Goal: Task Accomplishment & Management: Complete application form

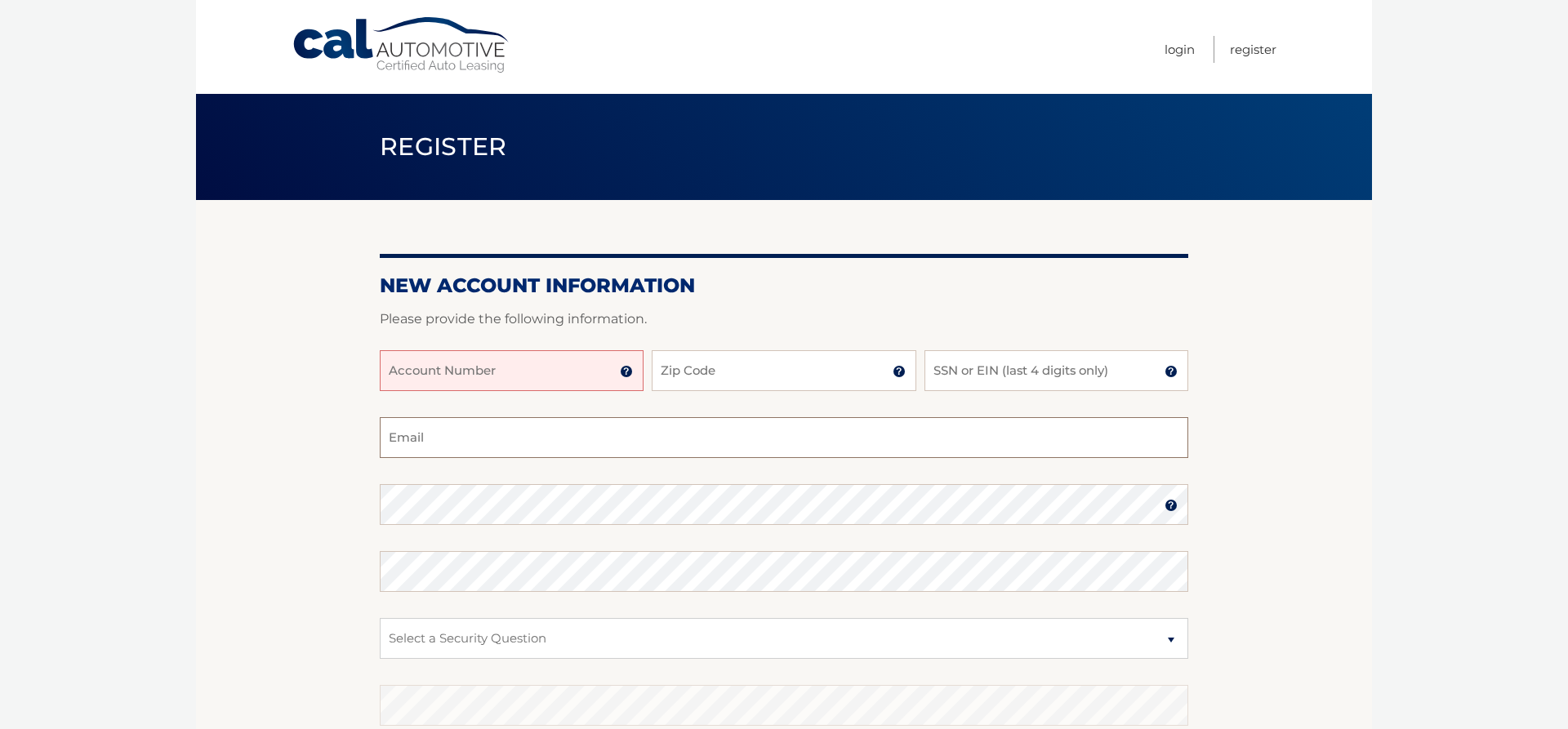
click at [459, 430] on input "Email" at bounding box center [784, 438] width 808 height 41
click at [472, 375] on input "Account Number" at bounding box center [512, 371] width 264 height 41
type input "44455830494"
click at [726, 372] on input "Zip Code" at bounding box center [784, 371] width 264 height 41
type input "11803"
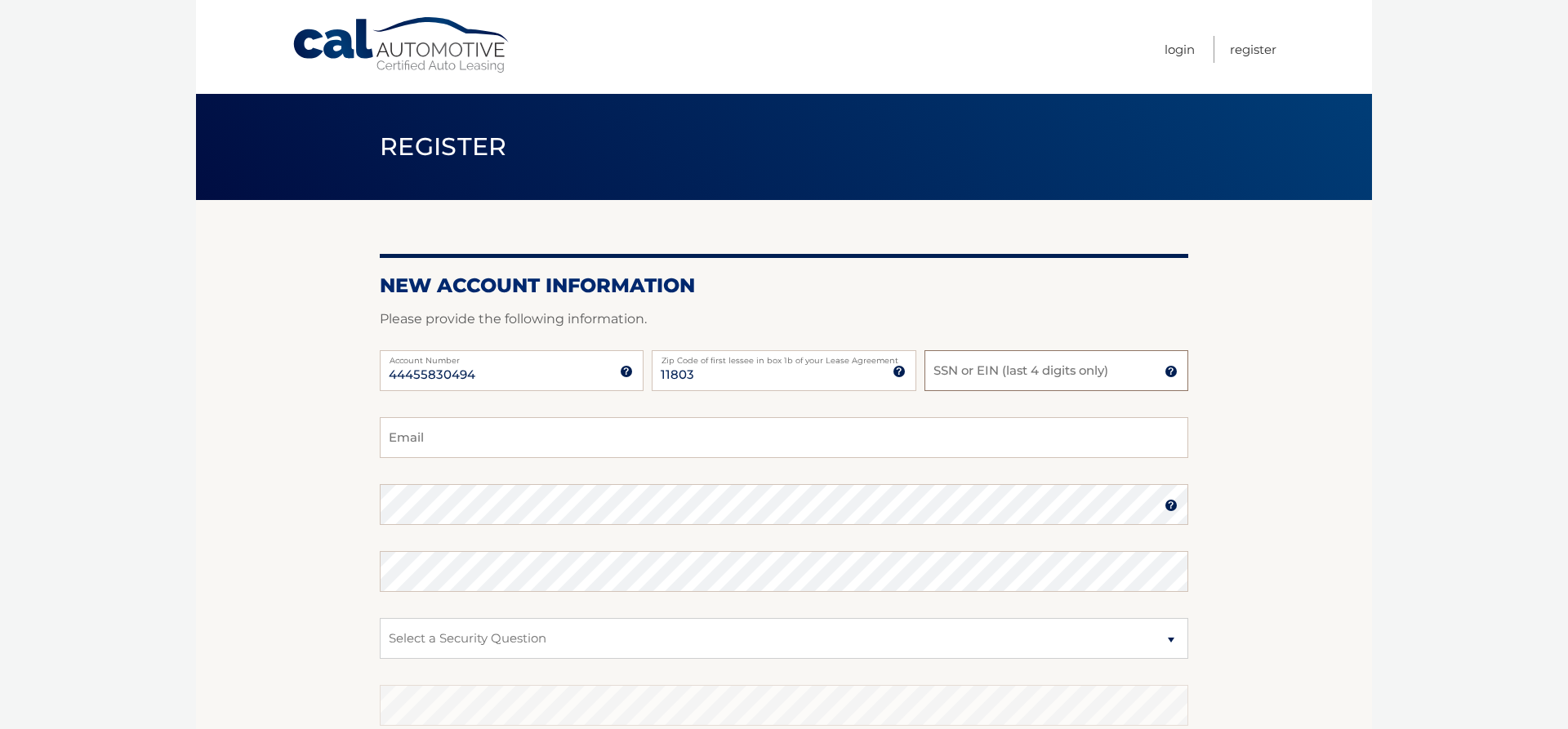
click at [943, 370] on input "SSN or EIN (last 4 digits only)" at bounding box center [1056, 371] width 264 height 41
type input "1552"
click at [504, 433] on input "Email" at bounding box center [784, 438] width 808 height 41
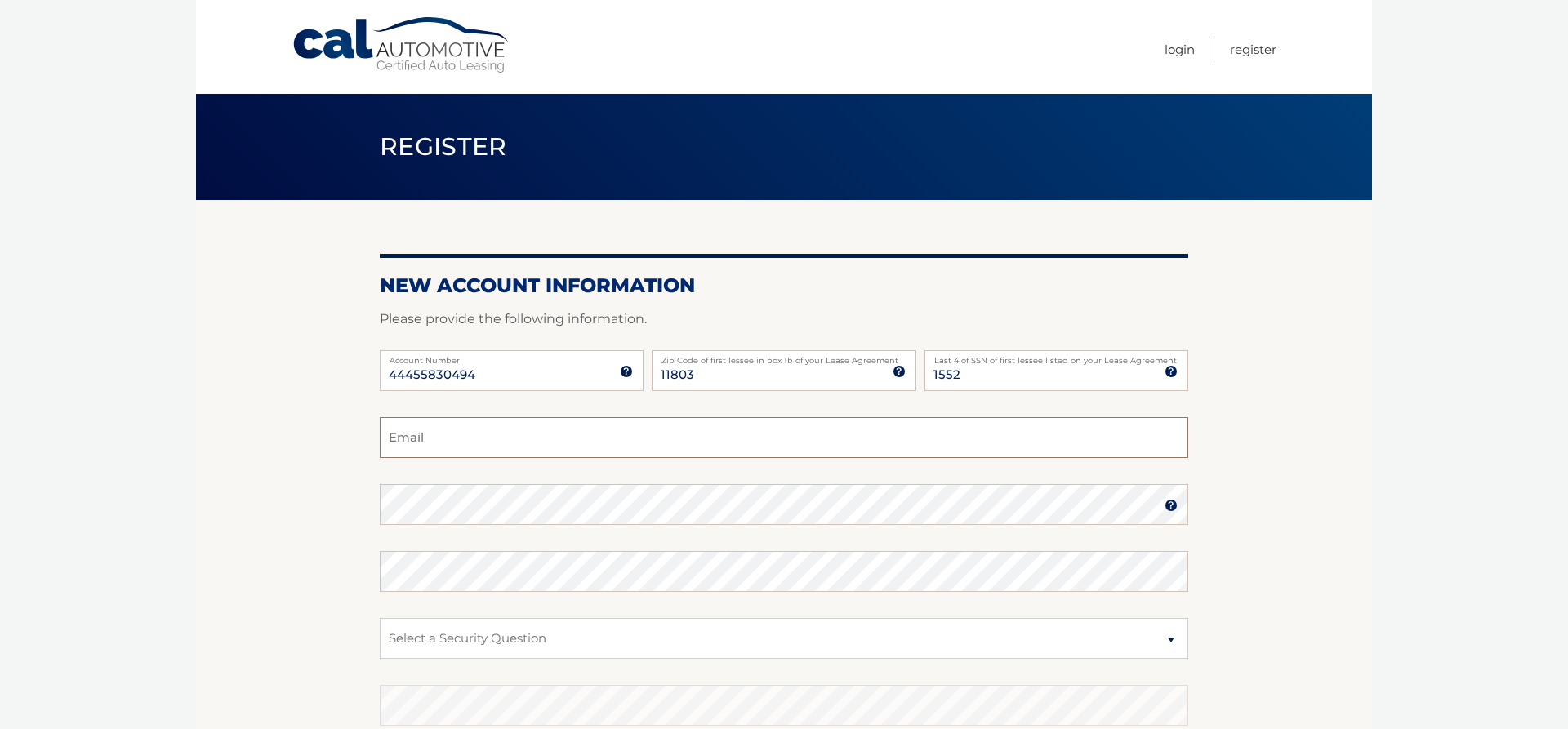
click at [504, 433] on input "Email" at bounding box center [784, 438] width 808 height 41
type input "barry.nisman@mindspring.com"
click at [1168, 504] on img at bounding box center [1171, 505] width 13 height 13
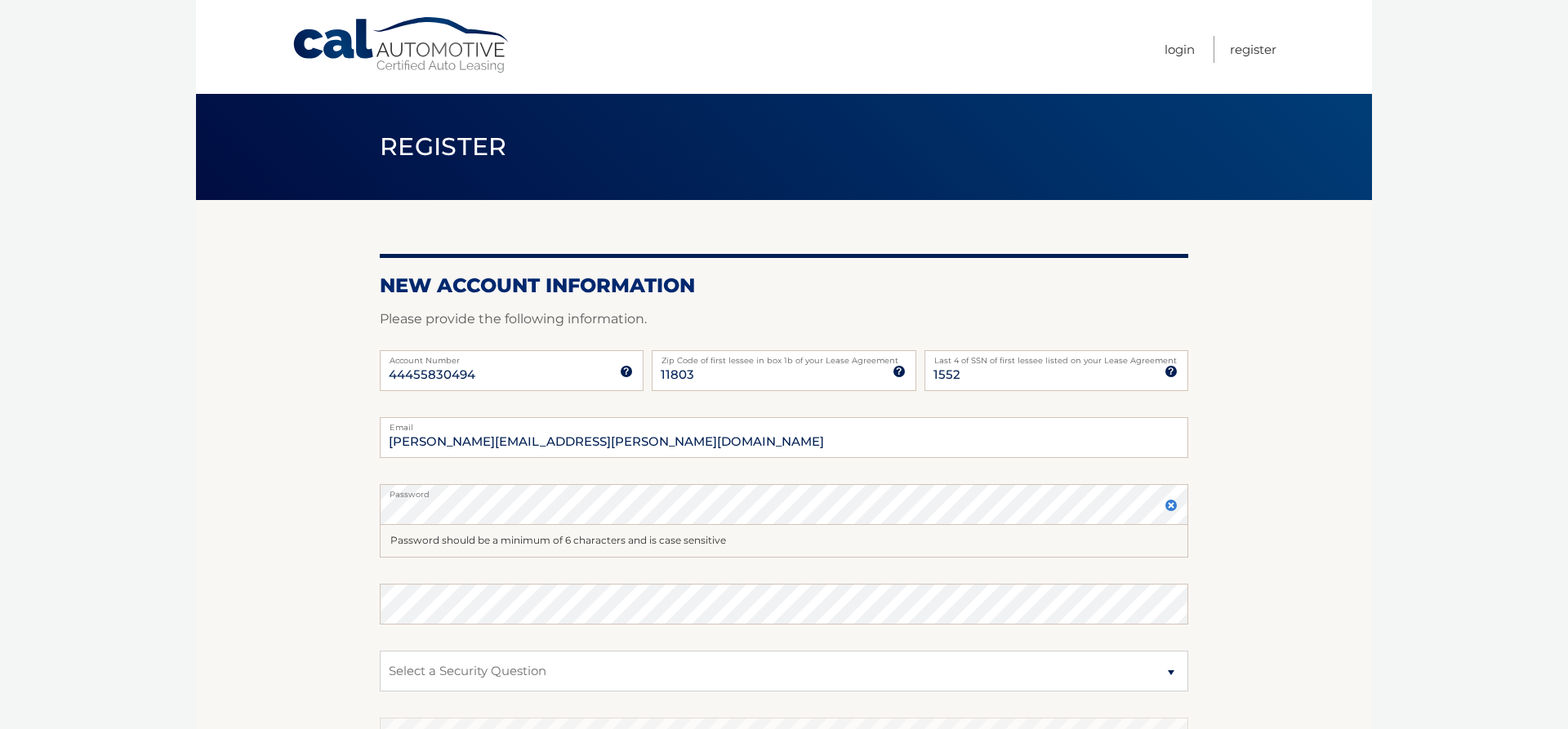
click at [1260, 650] on section "New Account Information Please provide the following information. 44455830494 A…" at bounding box center [783, 535] width 1176 height 671
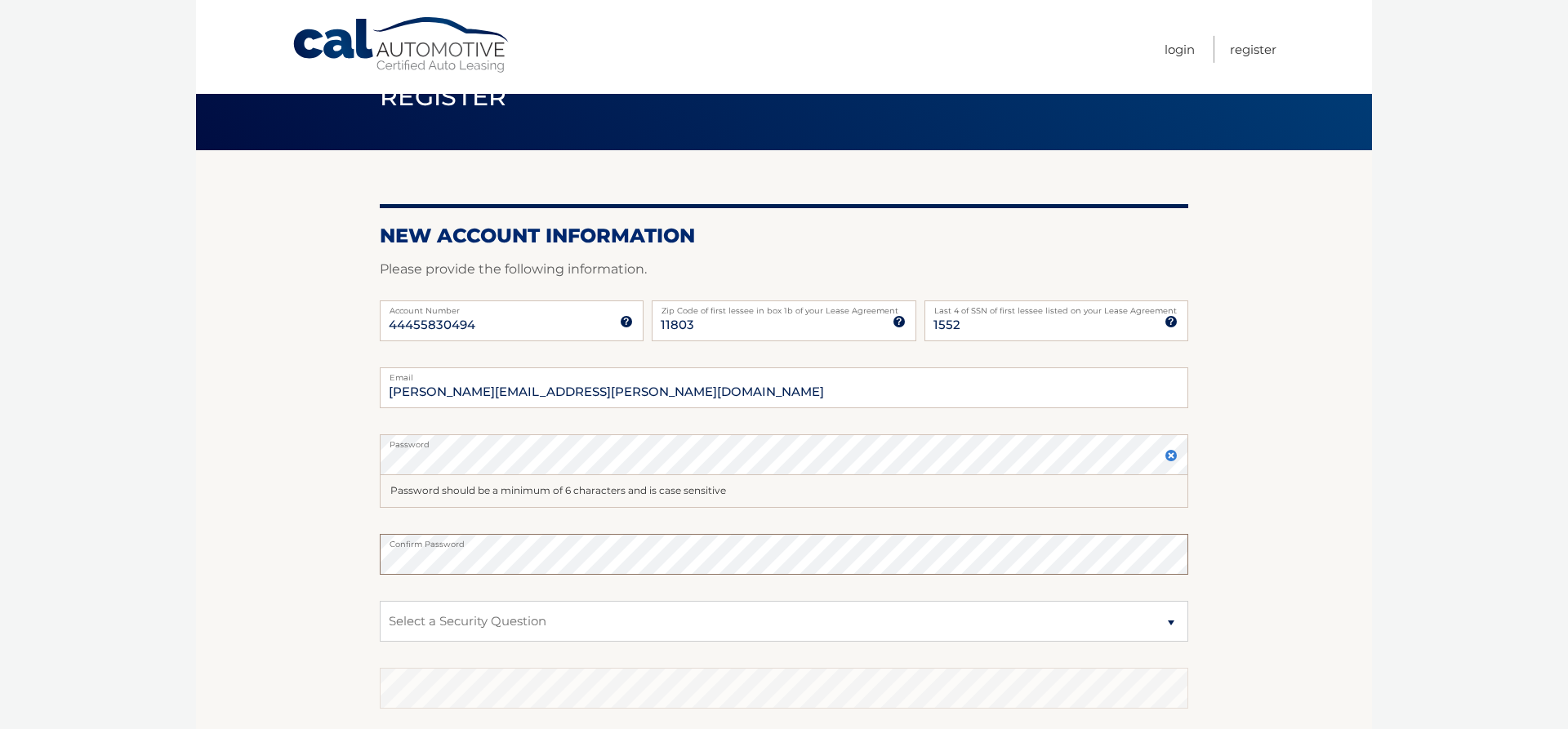
scroll to position [83, 0]
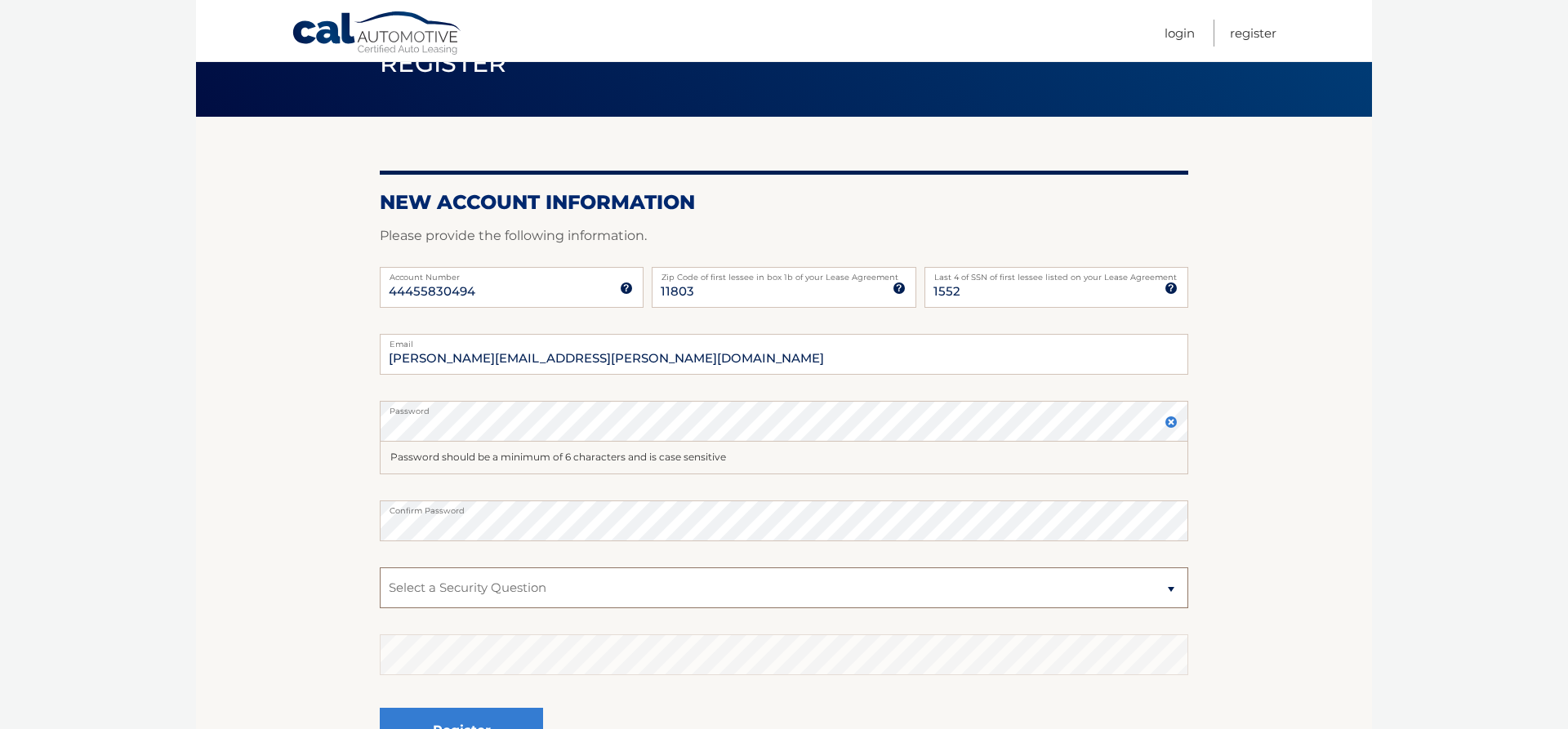
click at [380, 568] on select "Select a Security Question What was the name of your elementary school? What is…" at bounding box center [784, 589] width 808 height 41
select select "2"
click option "What is your mother’s maiden name?" at bounding box center [0, 0] width 0 height 0
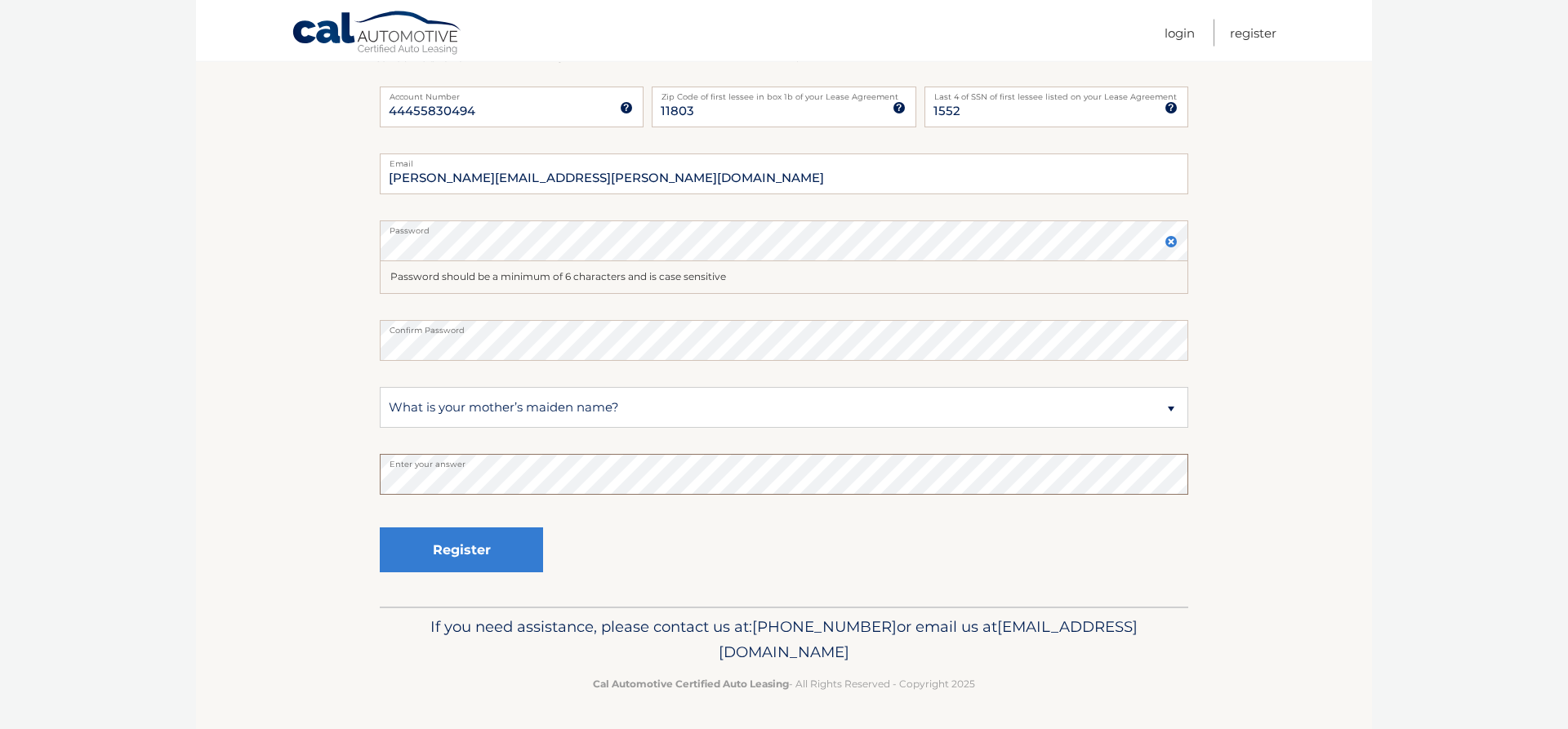
scroll to position [266, 0]
click at [439, 547] on button "Register" at bounding box center [461, 548] width 164 height 45
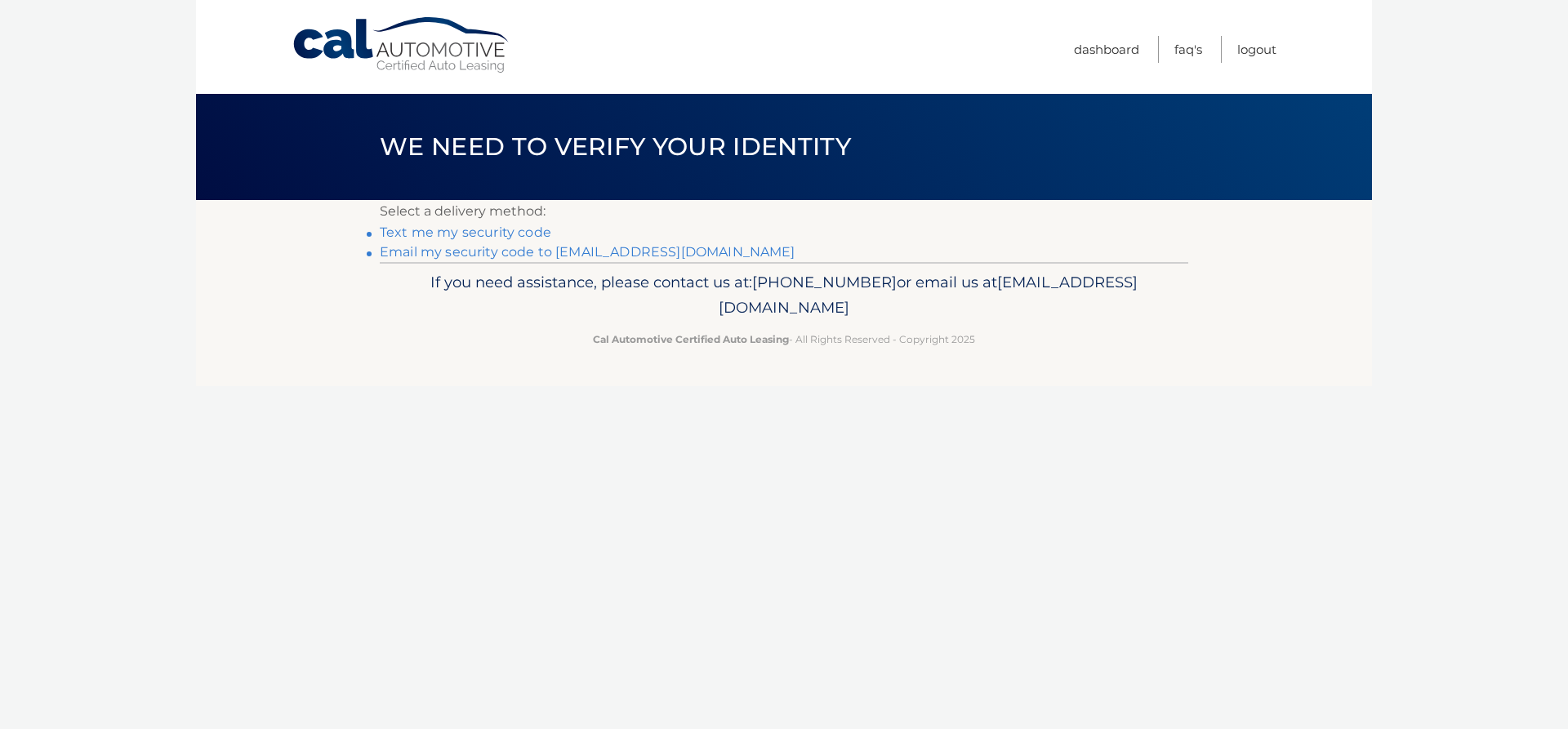
click at [430, 254] on link "**********" at bounding box center [588, 252] width 415 height 16
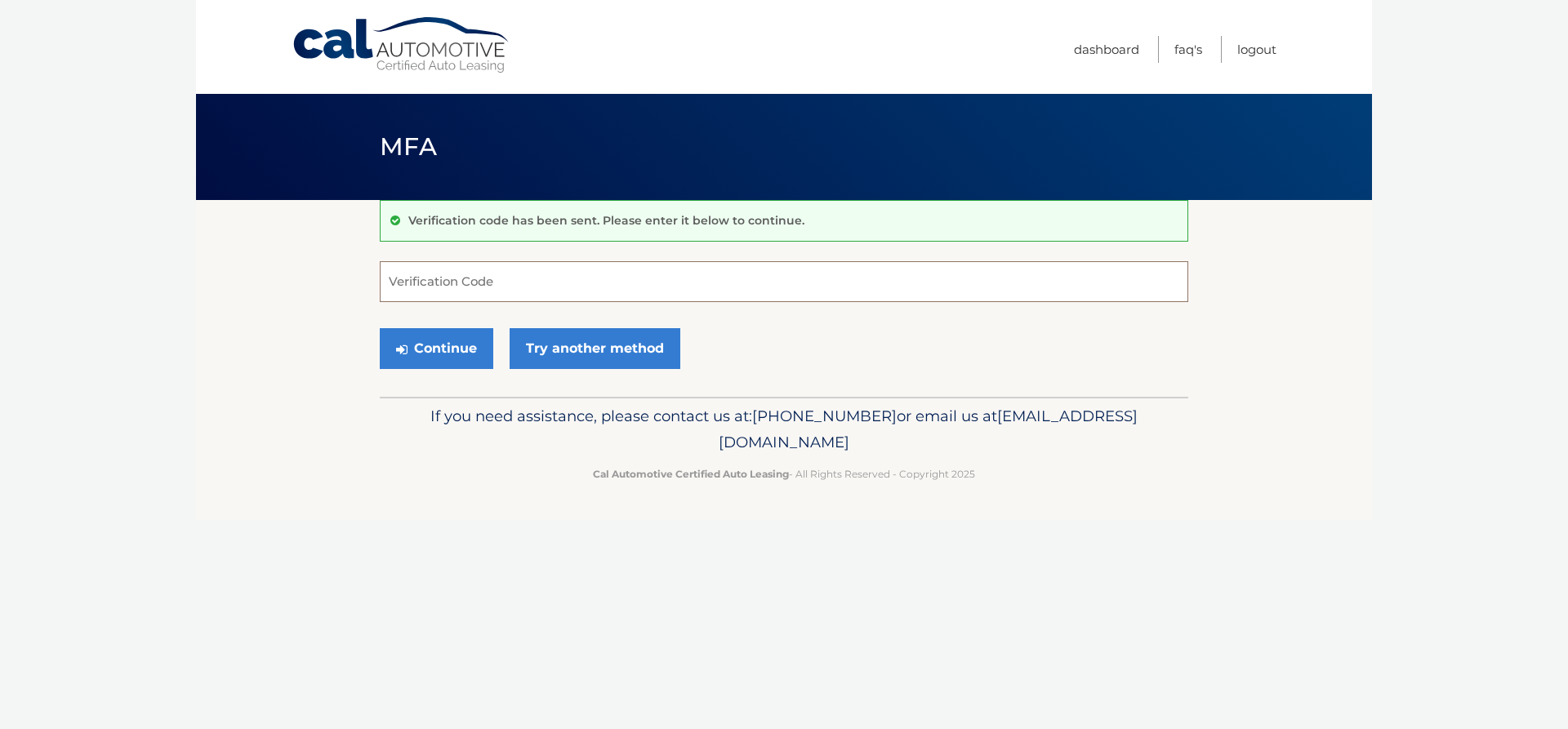
click at [500, 282] on input "Verification Code" at bounding box center [784, 282] width 808 height 41
type input "111874"
click at [452, 351] on button "Continue" at bounding box center [436, 349] width 113 height 41
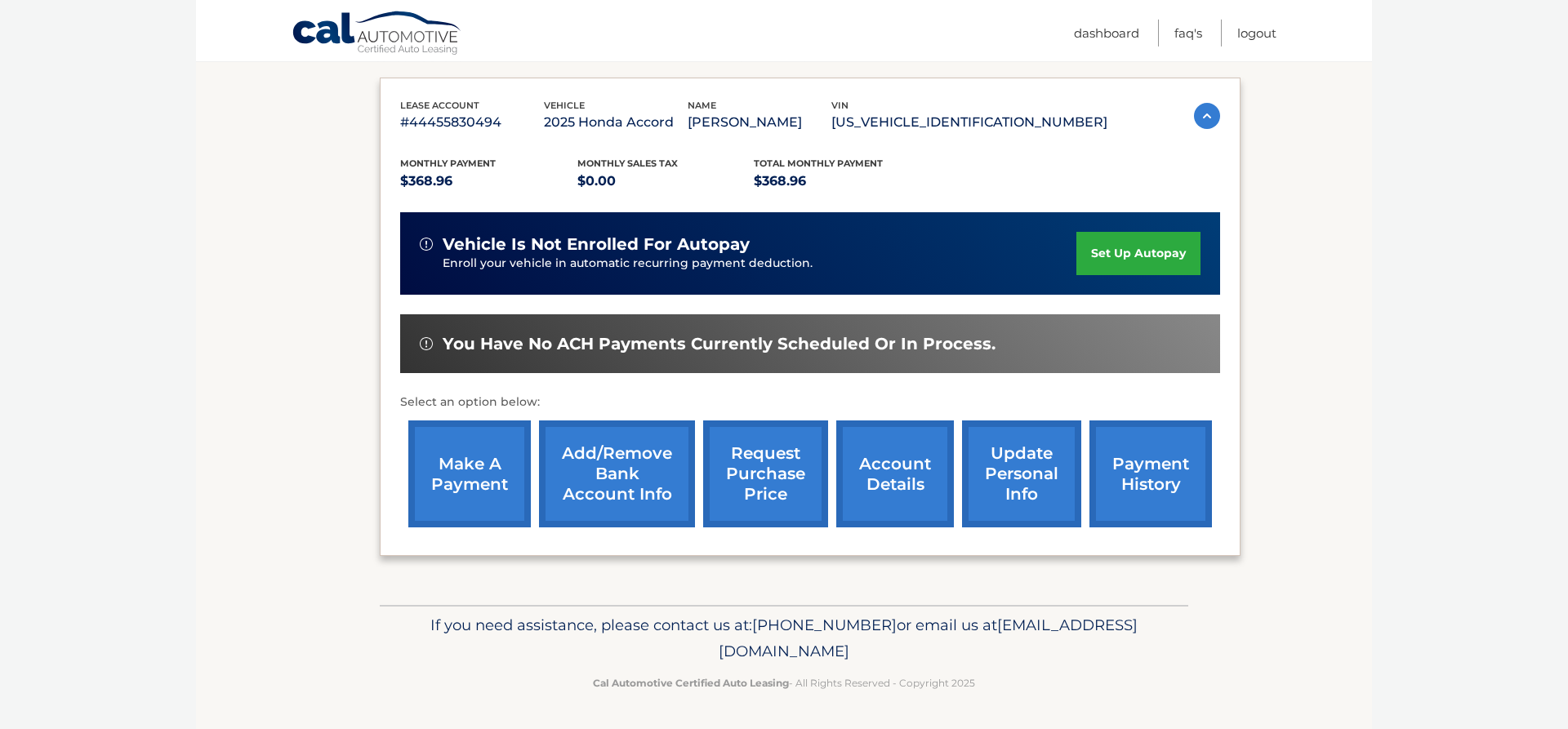
scroll to position [300, 0]
click at [459, 445] on link "make a payment" at bounding box center [469, 474] width 123 height 107
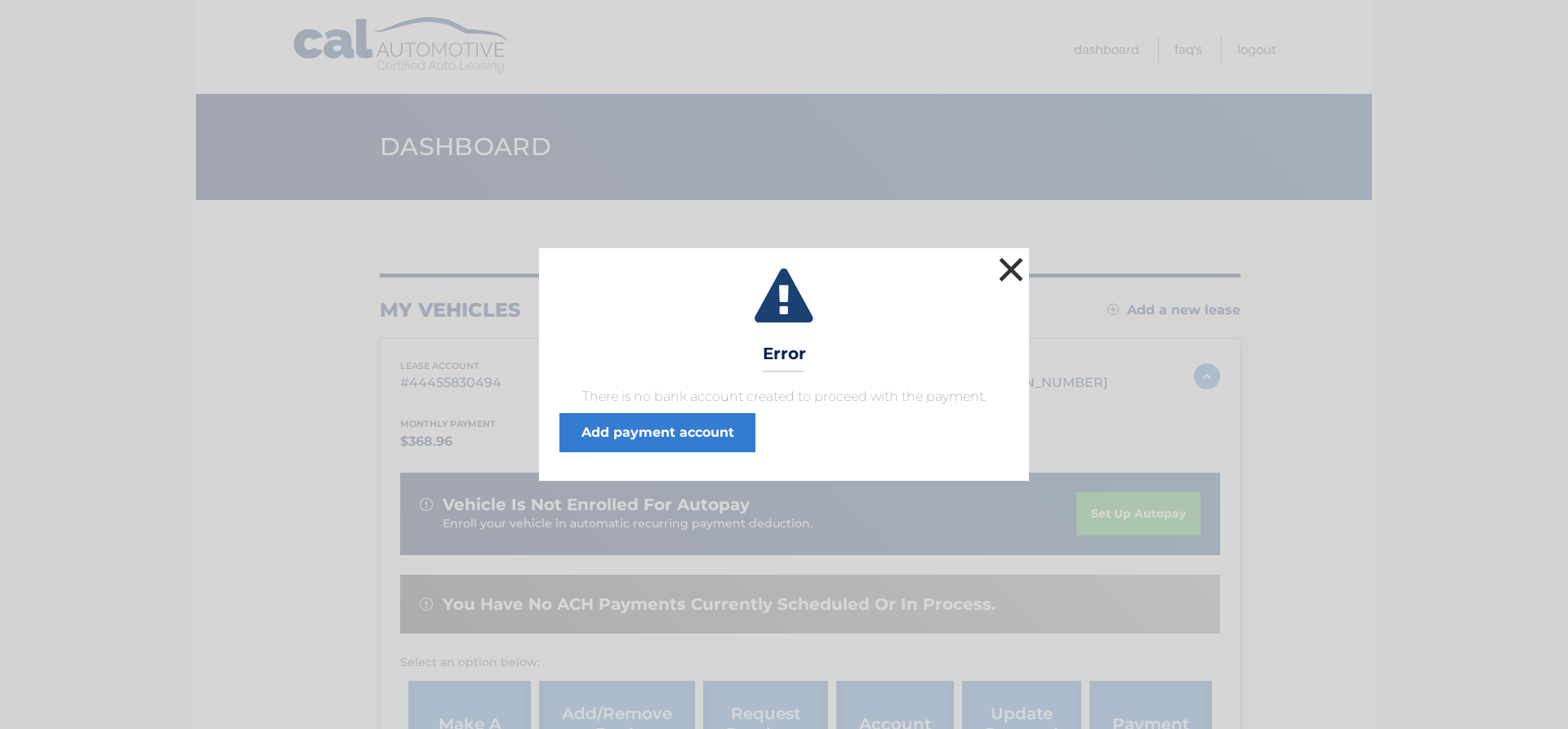
click at [1016, 270] on button "×" at bounding box center [1010, 270] width 33 height 33
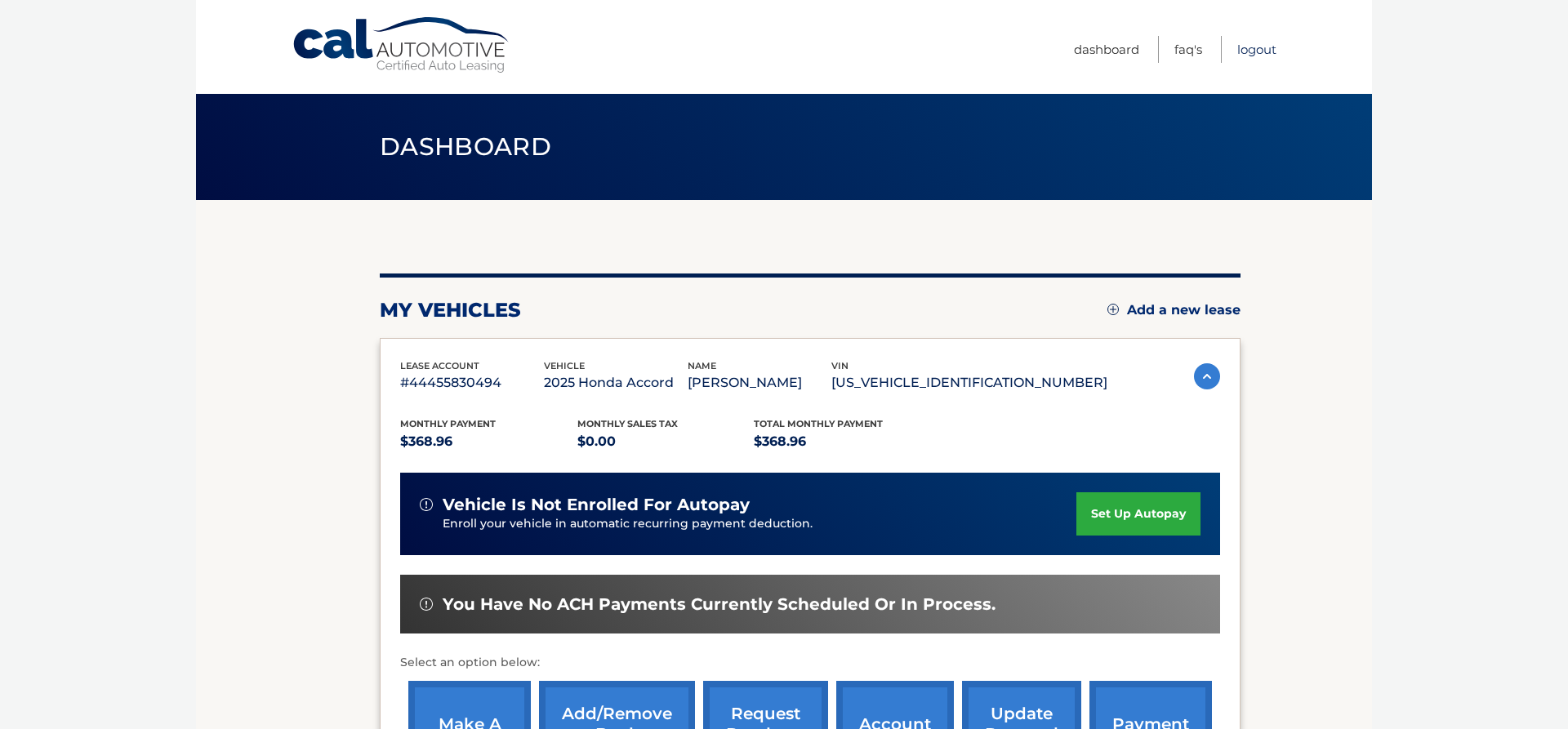
click at [1257, 48] on link "Logout" at bounding box center [1256, 49] width 39 height 27
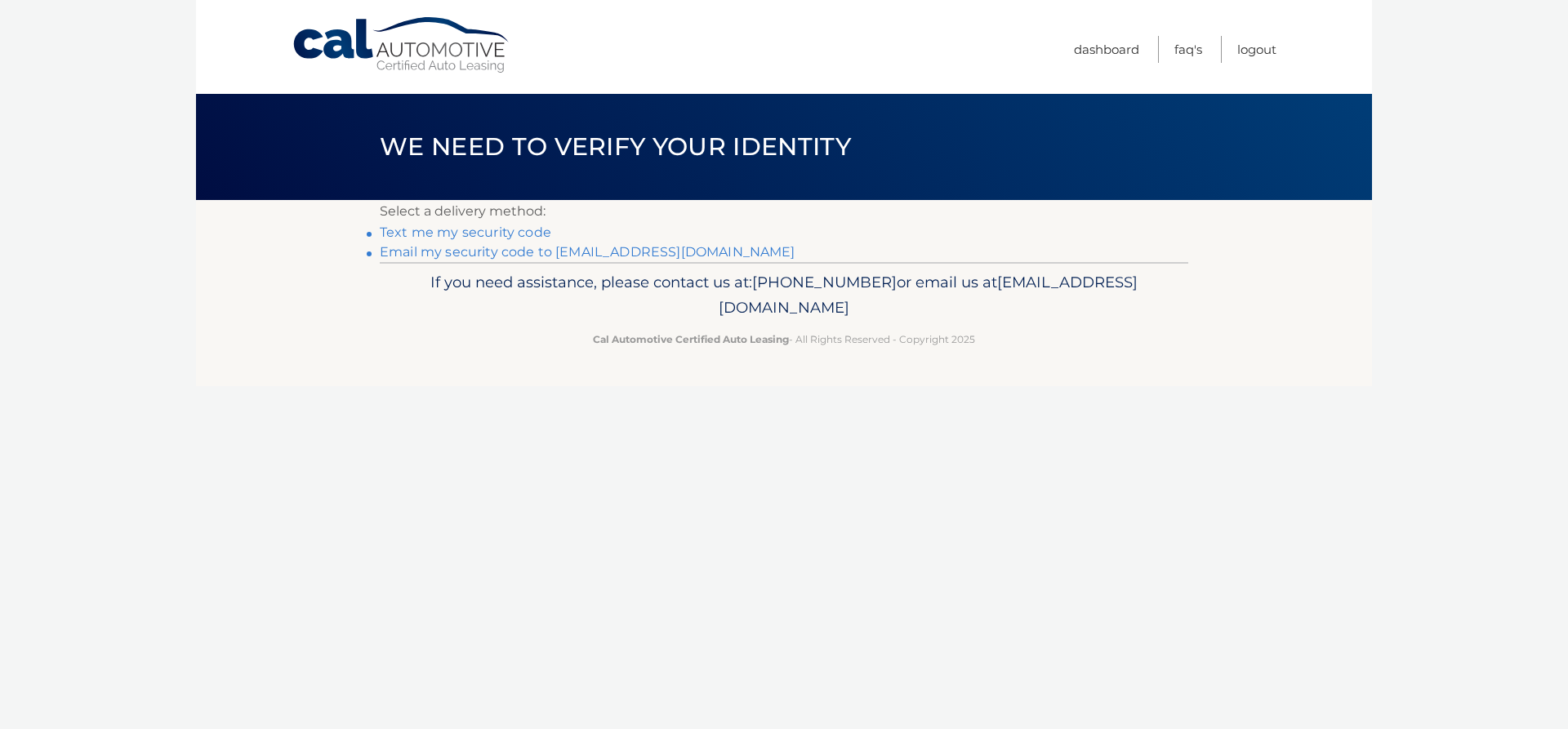
click at [467, 254] on link "Email my security code to [EMAIL_ADDRESS][DOMAIN_NAME]" at bounding box center [588, 252] width 415 height 16
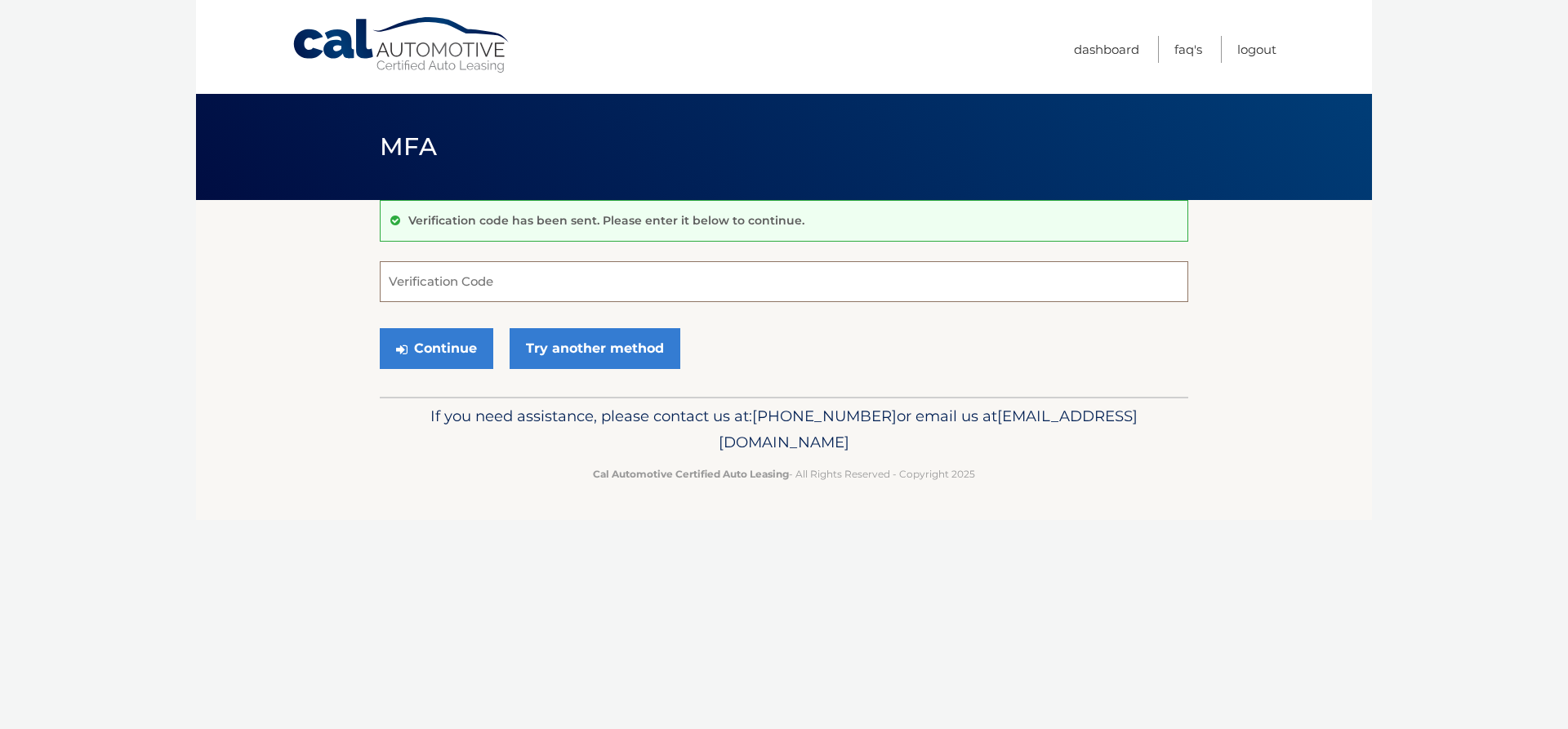
click at [441, 285] on input "Verification Code" at bounding box center [784, 282] width 808 height 41
type input "6"
type input "818826"
click at [433, 349] on button "Continue" at bounding box center [436, 349] width 113 height 41
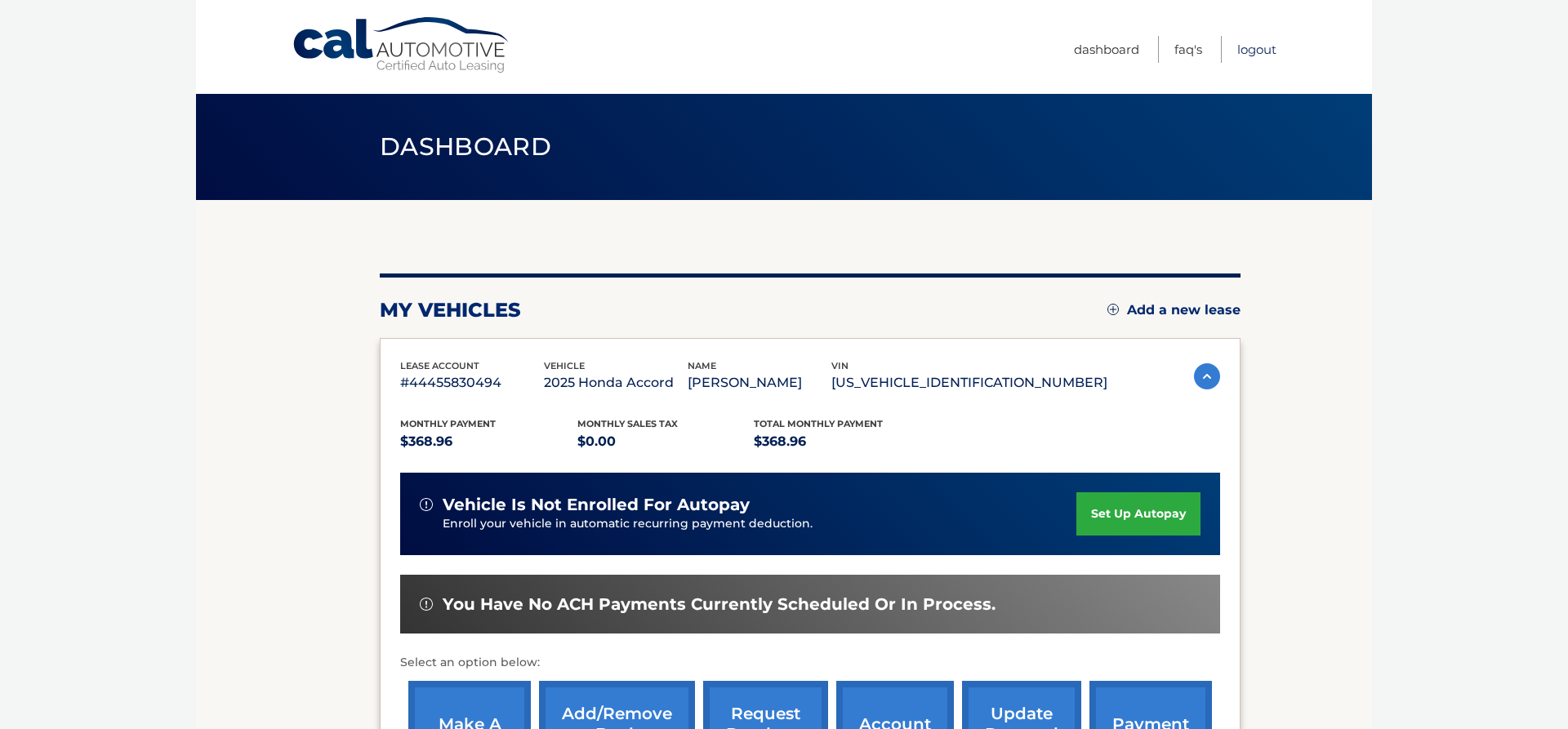
click at [1249, 51] on link "Logout" at bounding box center [1256, 49] width 39 height 27
